Goal: Task Accomplishment & Management: Manage account settings

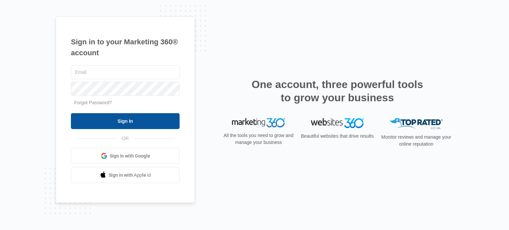
type input "[EMAIL_ADDRESS][DOMAIN_NAME]"
click at [110, 122] on input "Sign In" at bounding box center [125, 121] width 109 height 16
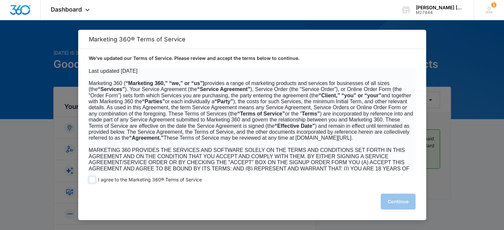
click at [90, 180] on span at bounding box center [92, 179] width 7 height 7
click at [90, 180] on input "I agree to the Marketing 360® Terms of Service" at bounding box center [92, 179] width 7 height 7
checkbox input "true"
click at [401, 200] on button "Continue" at bounding box center [397, 202] width 35 height 16
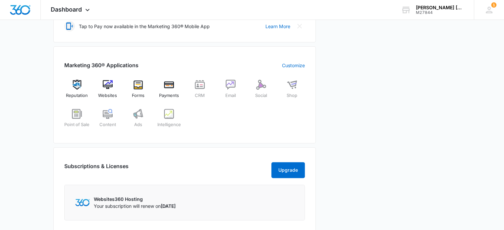
scroll to position [232, 0]
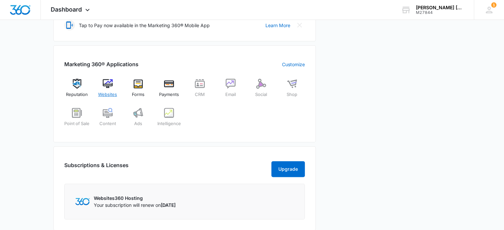
click at [104, 87] on img at bounding box center [108, 84] width 10 height 10
